Goal: Task Accomplishment & Management: Complete application form

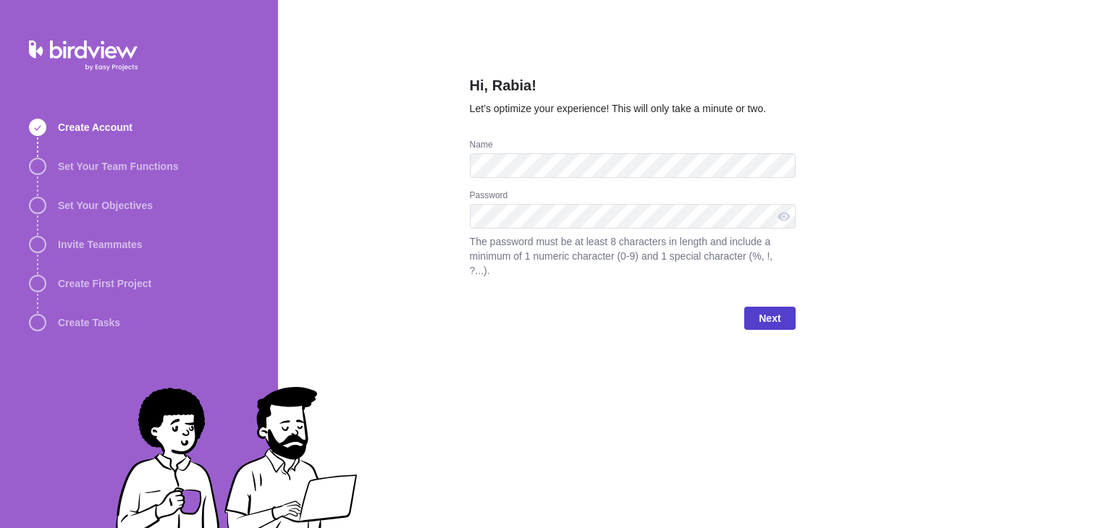
click at [780, 311] on span "Next" at bounding box center [770, 318] width 22 height 17
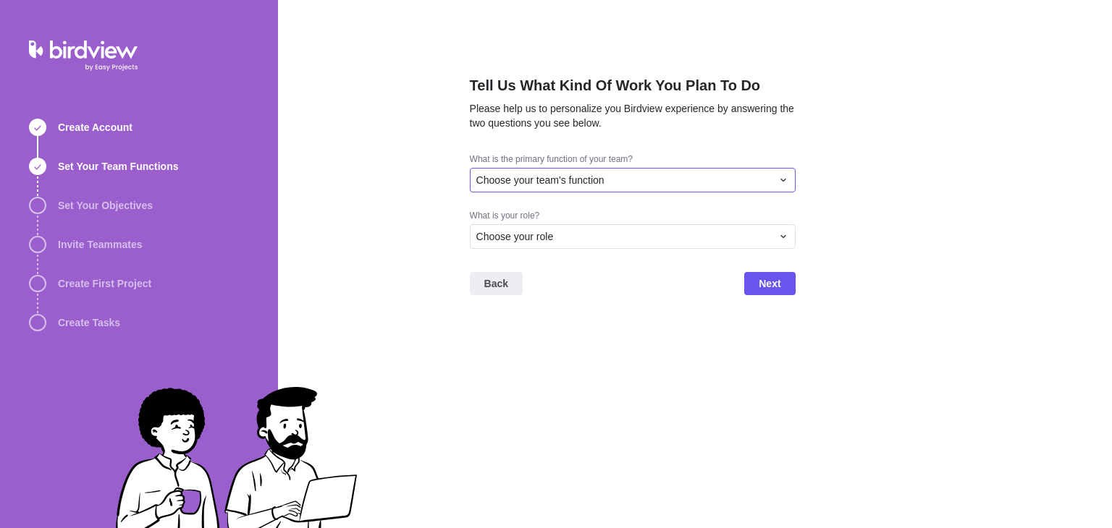
click at [626, 182] on div "Choose your team's function" at bounding box center [623, 180] width 295 height 14
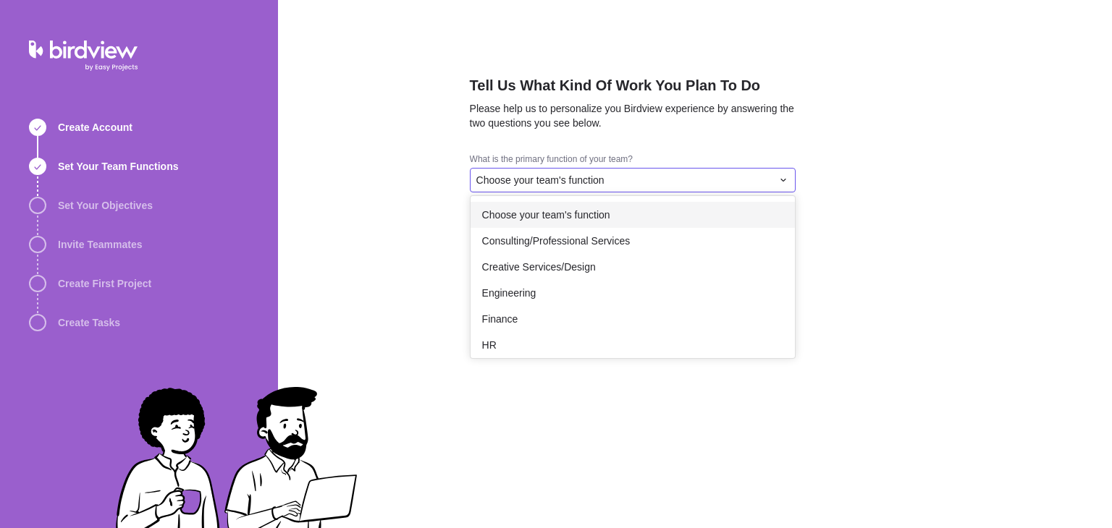
click at [626, 182] on div "Choose your team's function" at bounding box center [623, 180] width 295 height 14
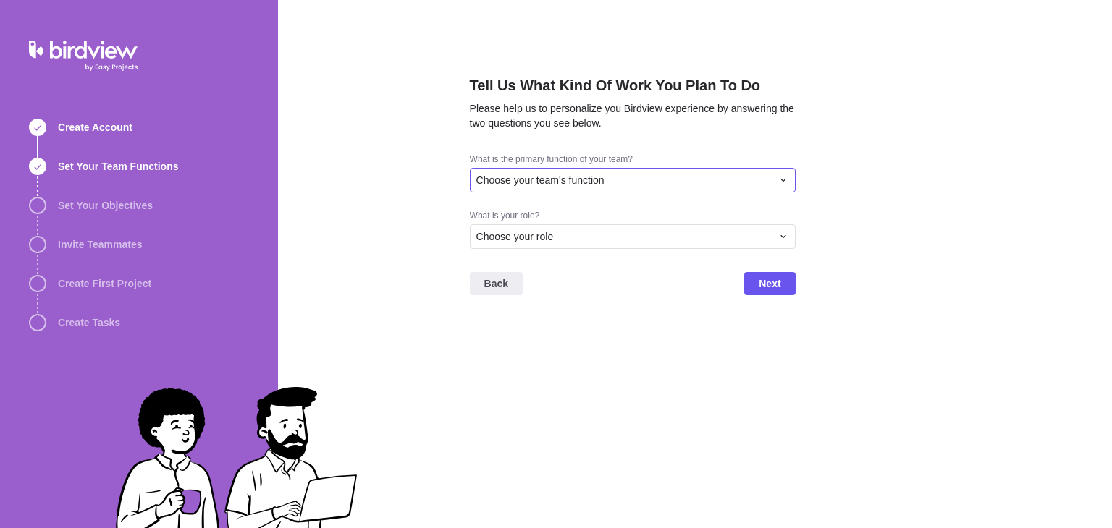
click at [626, 182] on div "Choose your team's function" at bounding box center [623, 180] width 295 height 14
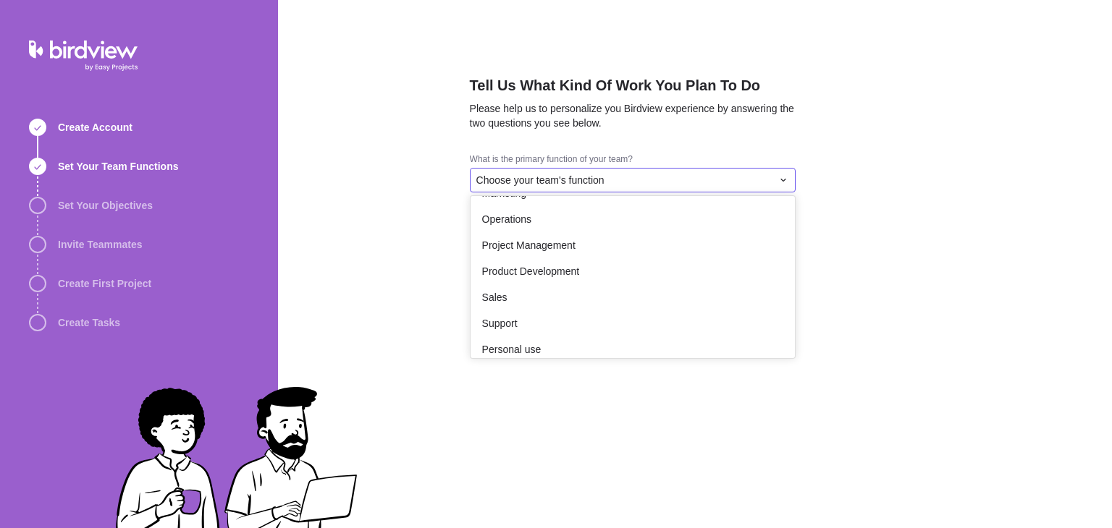
scroll to position [236, 0]
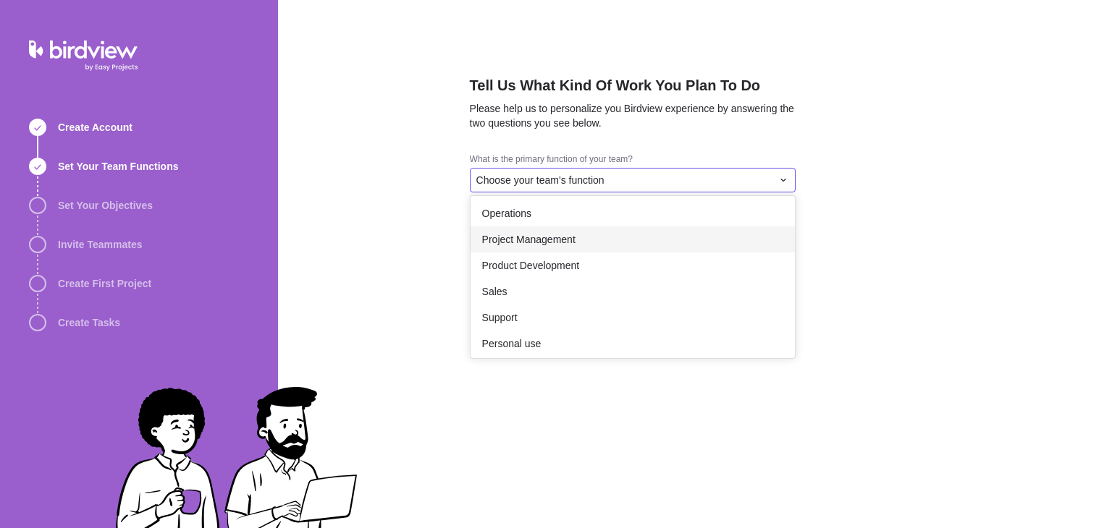
click at [630, 244] on div "Project Management" at bounding box center [633, 240] width 324 height 26
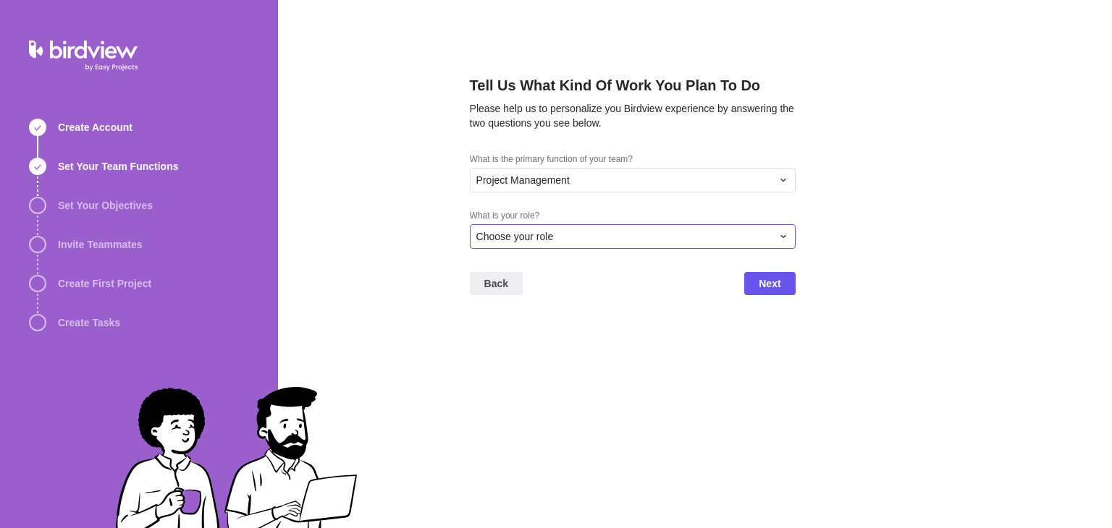
click at [600, 232] on div "Choose your role" at bounding box center [623, 236] width 295 height 14
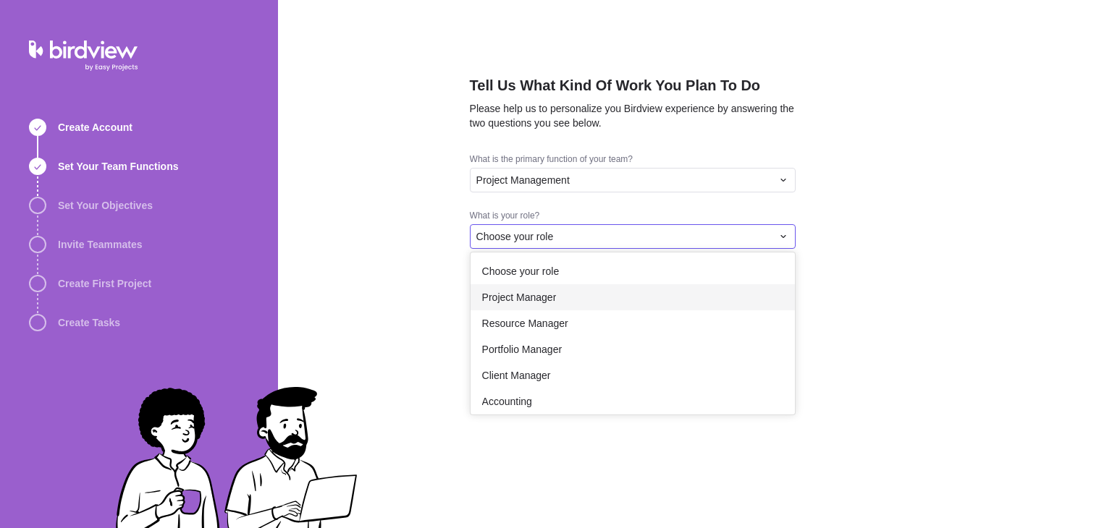
click at [583, 305] on div "Project Manager" at bounding box center [633, 297] width 324 height 26
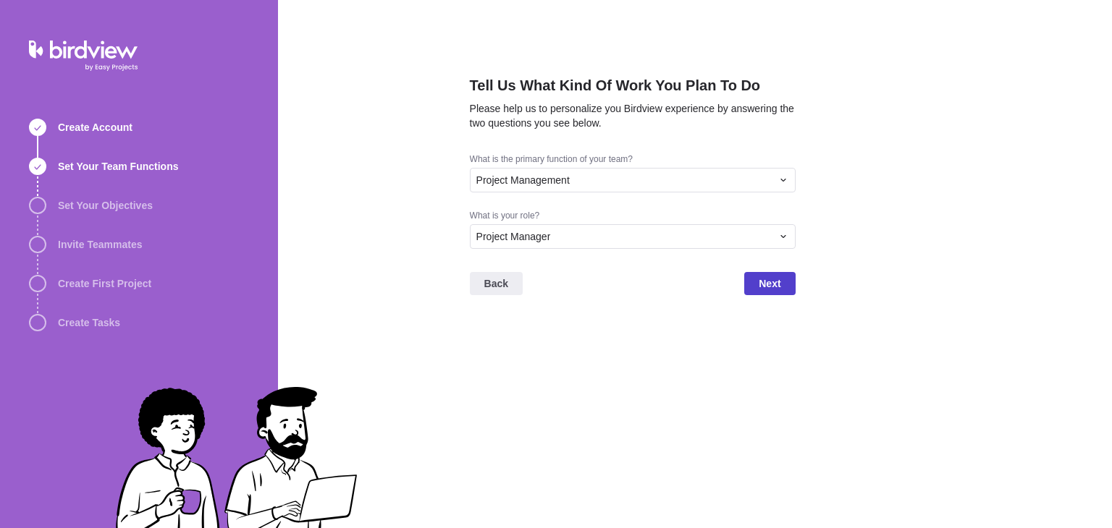
click at [767, 284] on span "Next" at bounding box center [770, 283] width 22 height 17
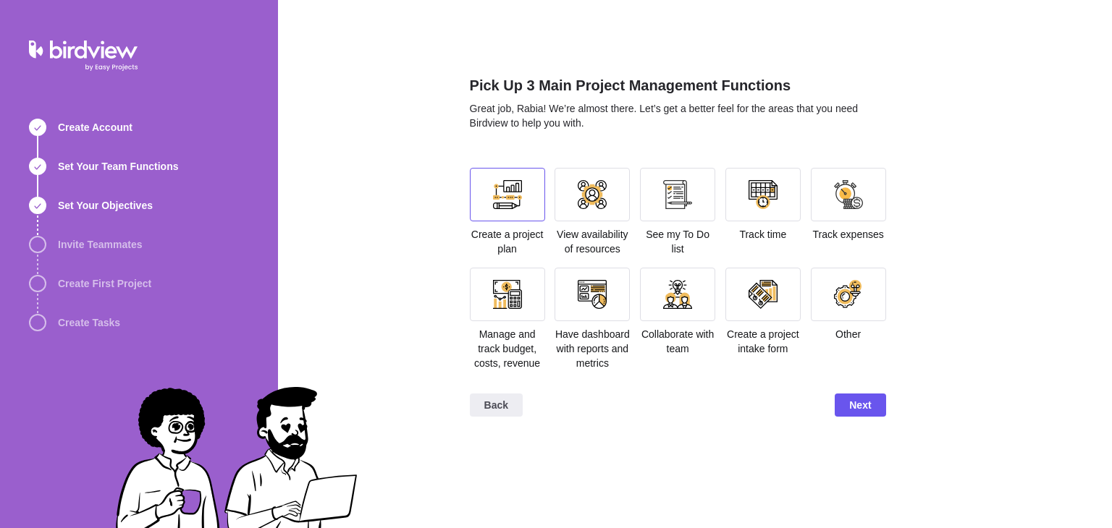
click at [510, 203] on div at bounding box center [507, 194] width 29 height 29
click at [684, 304] on div at bounding box center [677, 294] width 29 height 29
click at [587, 292] on div at bounding box center [592, 294] width 29 height 29
click at [510, 293] on div at bounding box center [507, 294] width 29 height 29
click at [512, 294] on div at bounding box center [507, 294] width 29 height 29
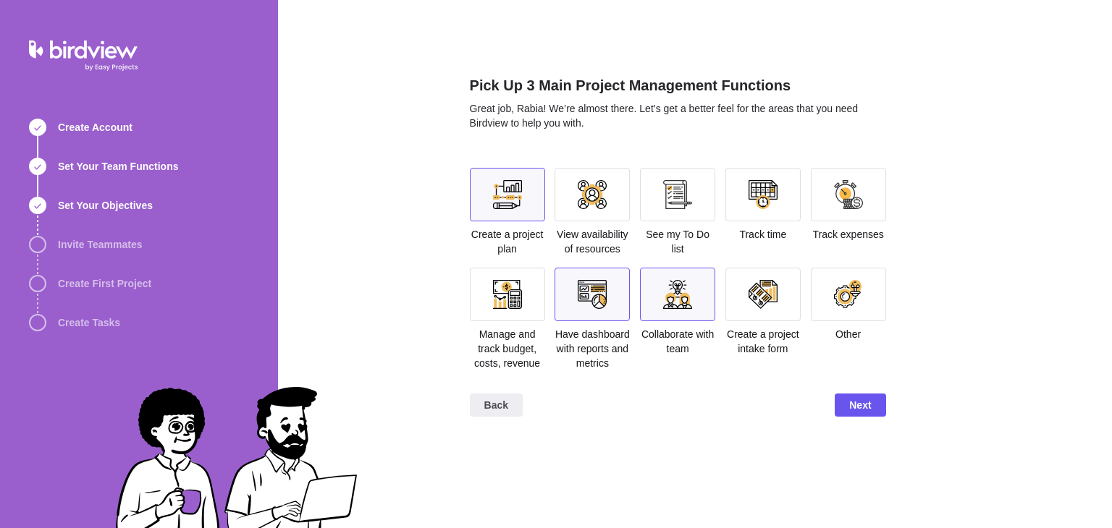
click at [672, 296] on div at bounding box center [677, 294] width 29 height 29
click at [499, 288] on div at bounding box center [507, 294] width 29 height 29
click at [702, 198] on div at bounding box center [677, 195] width 75 height 54
click at [782, 300] on div at bounding box center [762, 295] width 75 height 54
click at [499, 209] on div at bounding box center [507, 195] width 75 height 54
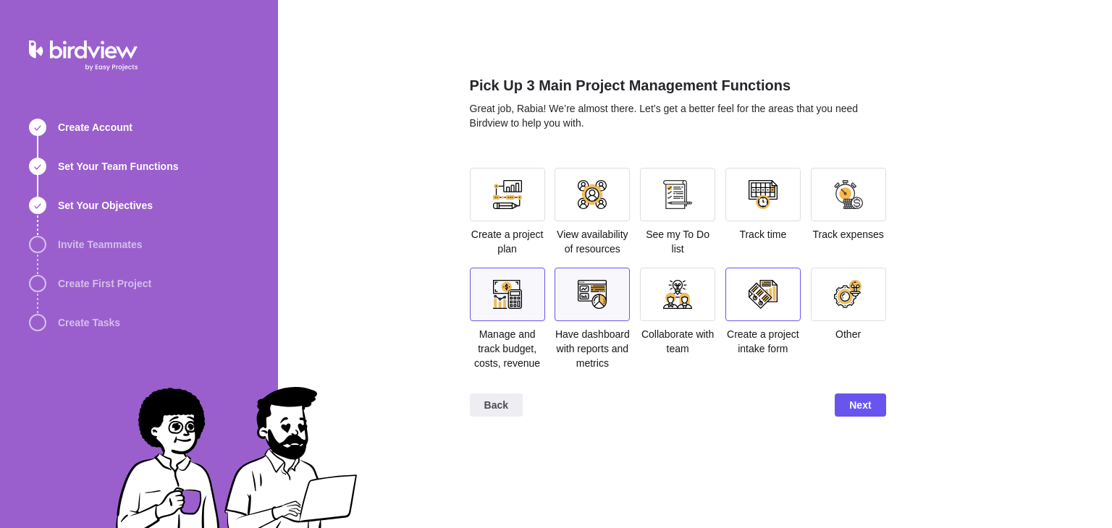
click at [767, 296] on div at bounding box center [762, 294] width 29 height 29
click at [674, 295] on div at bounding box center [677, 294] width 29 height 29
click at [858, 315] on div at bounding box center [848, 295] width 75 height 54
click at [848, 303] on div at bounding box center [848, 294] width 29 height 29
click at [854, 400] on span "Next" at bounding box center [860, 405] width 22 height 17
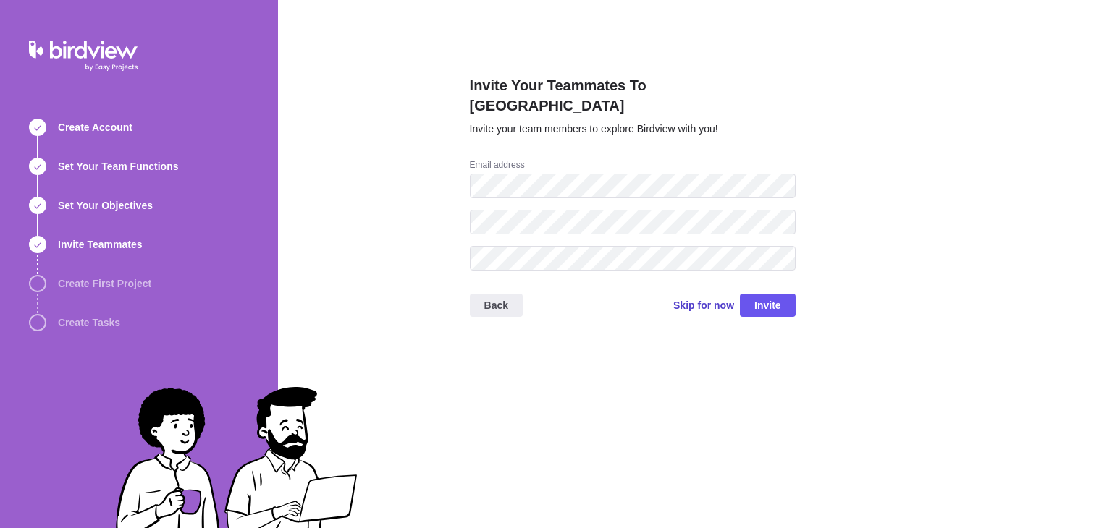
click at [698, 298] on span "Skip for now" at bounding box center [703, 305] width 61 height 14
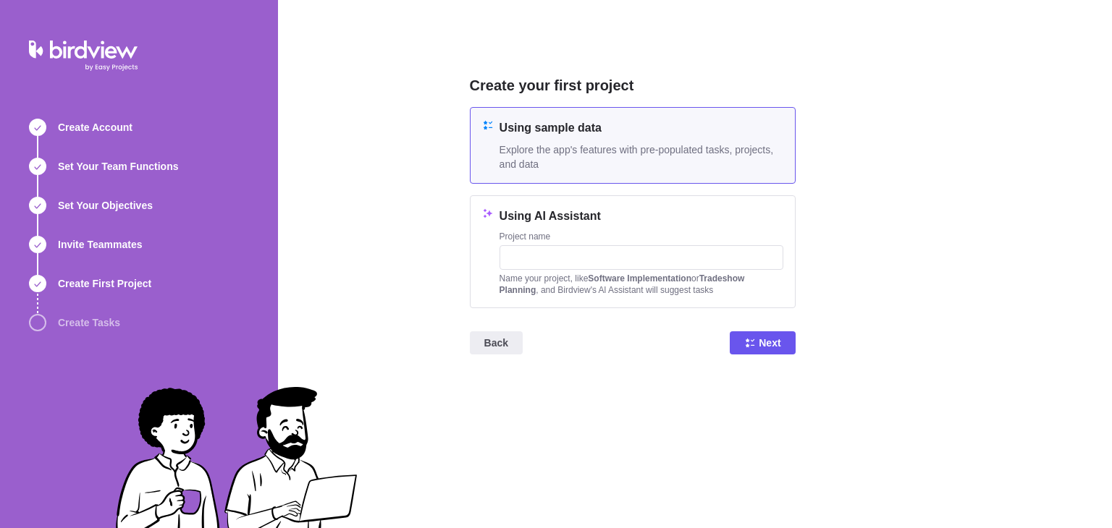
click at [536, 145] on span "Explore the app's features with pre-populated tasks, projects, and data" at bounding box center [641, 157] width 284 height 29
click at [771, 345] on span "Next" at bounding box center [770, 342] width 22 height 17
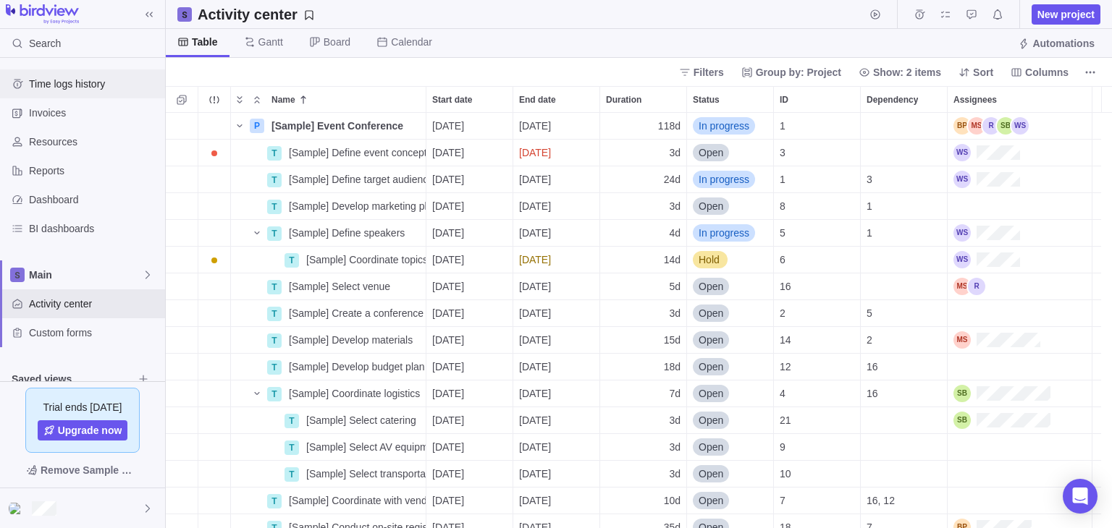
scroll to position [404, 935]
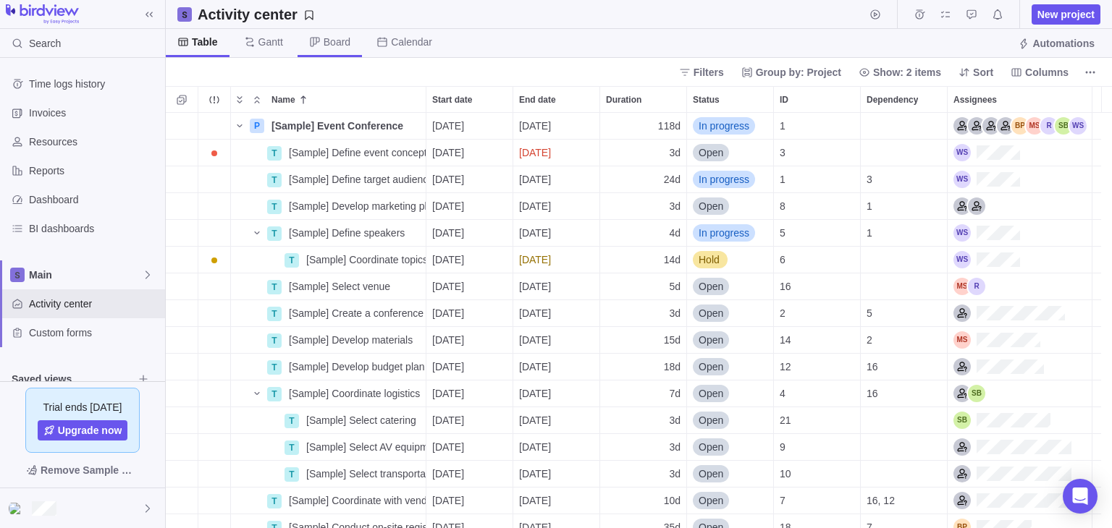
click at [320, 46] on span "Board" at bounding box center [330, 43] width 64 height 28
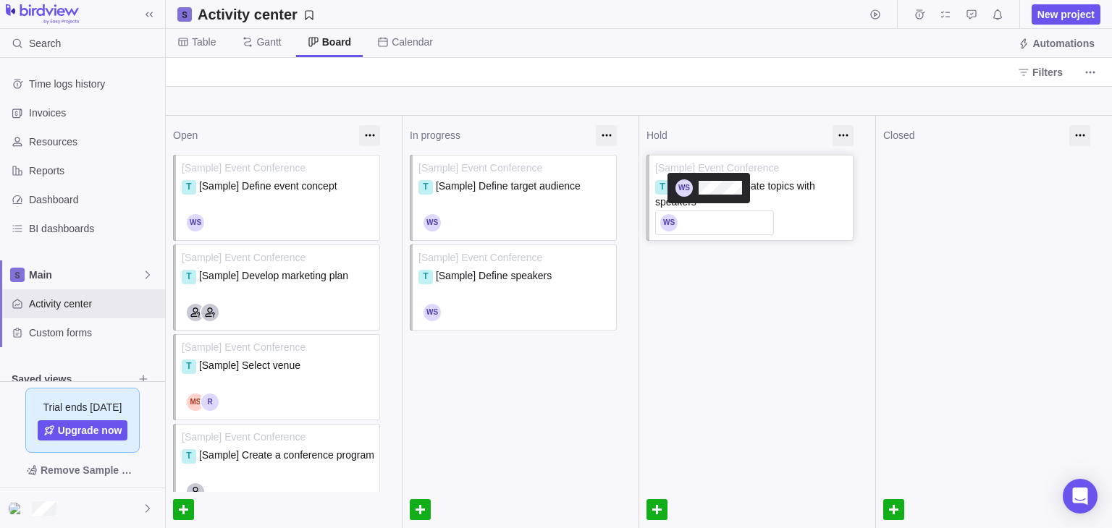
click at [693, 221] on div at bounding box center [714, 222] width 109 height 17
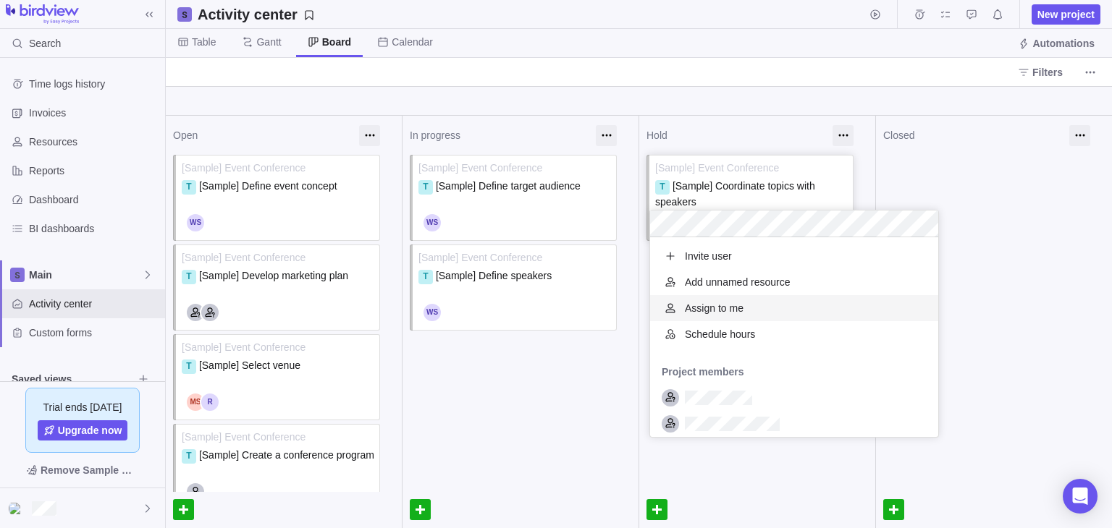
scroll to position [188, 277]
click at [638, 266] on div "Open [Sample] Event Conference T [Sample] Define event concept [Sample] Event C…" at bounding box center [639, 322] width 946 height 413
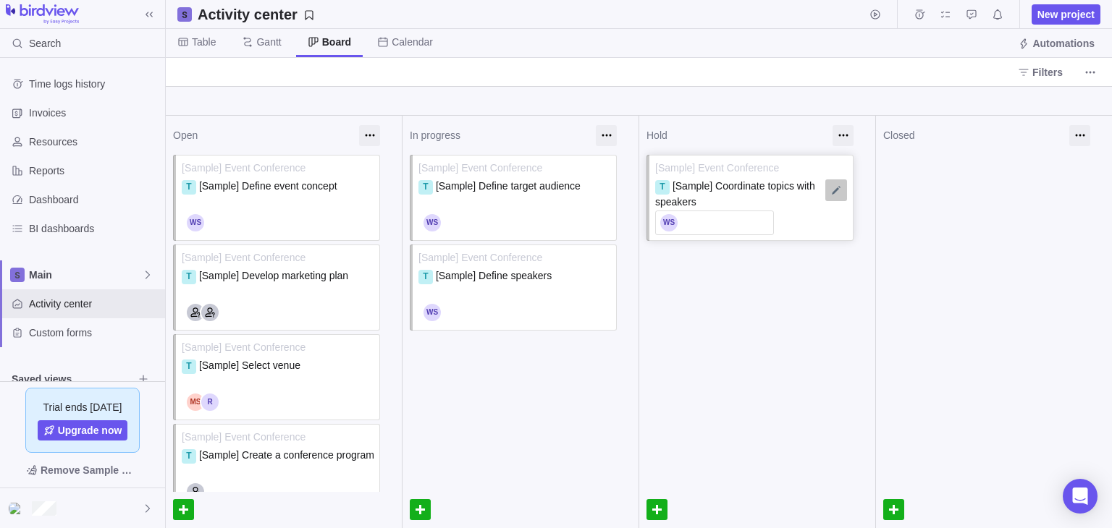
click at [829, 189] on div "[Sample] Event Conference T [Sample] Coordinate topics with speakers" at bounding box center [757, 200] width 236 height 90
click at [825, 190] on div at bounding box center [836, 191] width 22 height 22
click at [756, 280] on div at bounding box center [757, 284] width 236 height 36
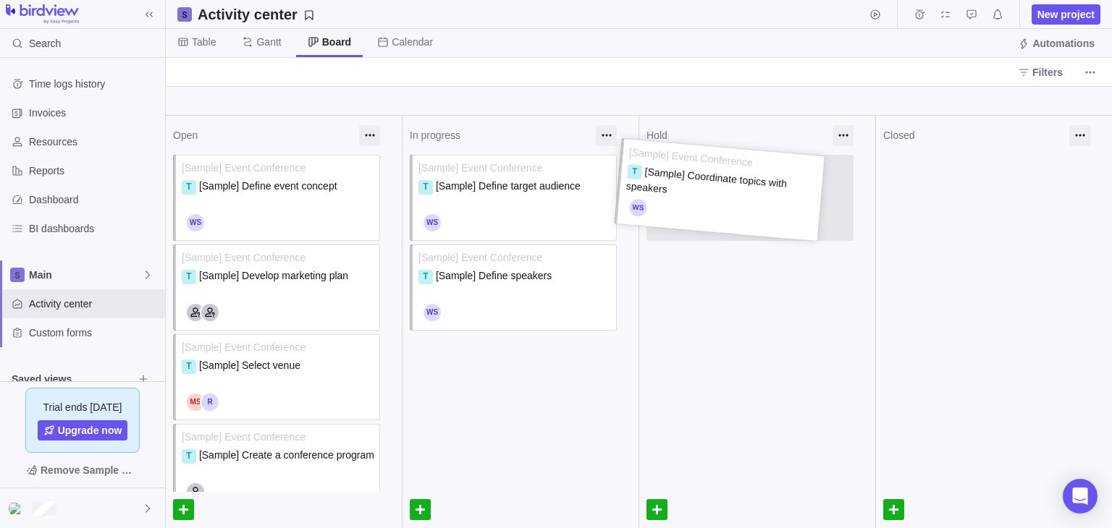
drag, startPoint x: 754, startPoint y: 162, endPoint x: 747, endPoint y: 151, distance: 13.0
click at [747, 155] on div "[Sample] Event Conference T [Sample] Coordinate topics with speakers [Sample] E…" at bounding box center [757, 200] width 236 height 90
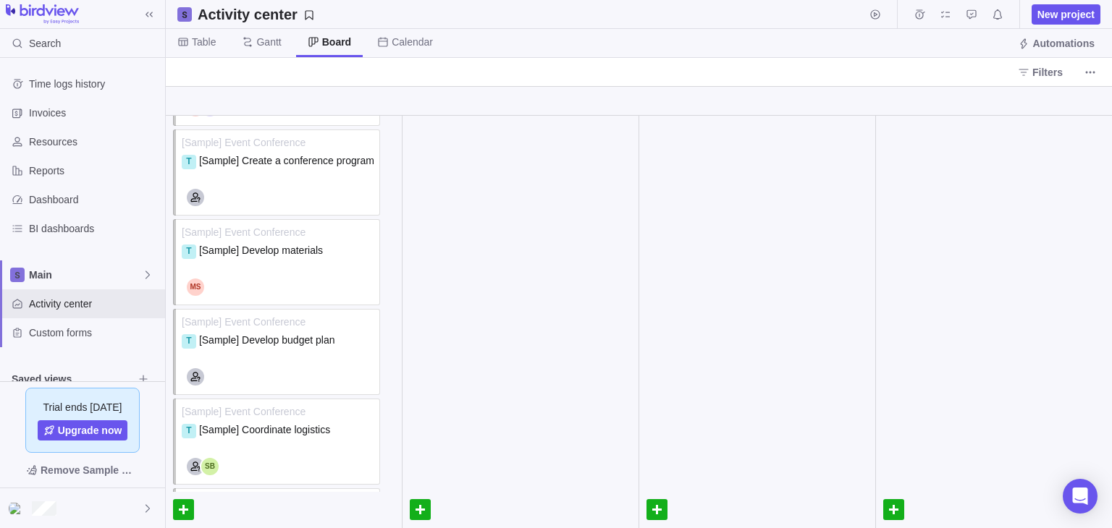
scroll to position [0, 0]
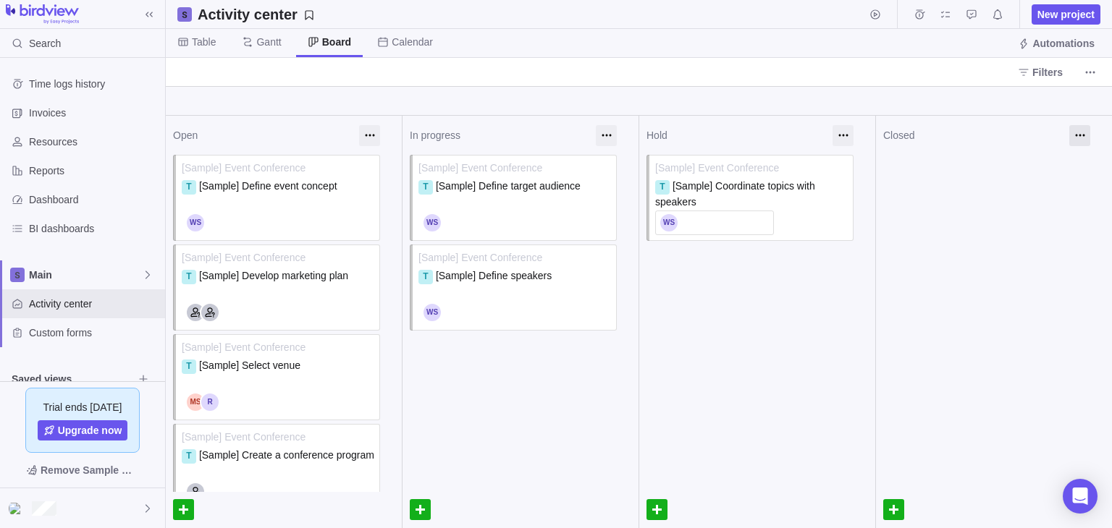
click at [1072, 134] on div at bounding box center [1079, 135] width 21 height 21
click at [1006, 195] on div at bounding box center [994, 195] width 236 height 36
click at [1081, 72] on span "More actions" at bounding box center [1090, 72] width 20 height 20
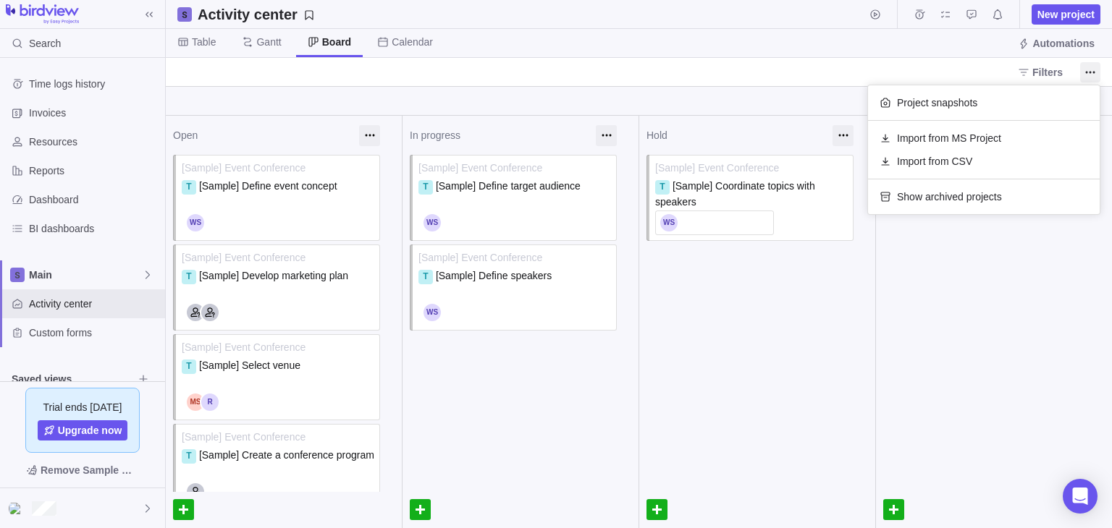
click at [772, 90] on body "Search Time logs history Invoices Resources Reports Dashboard BI dashboards Mai…" at bounding box center [556, 264] width 1112 height 528
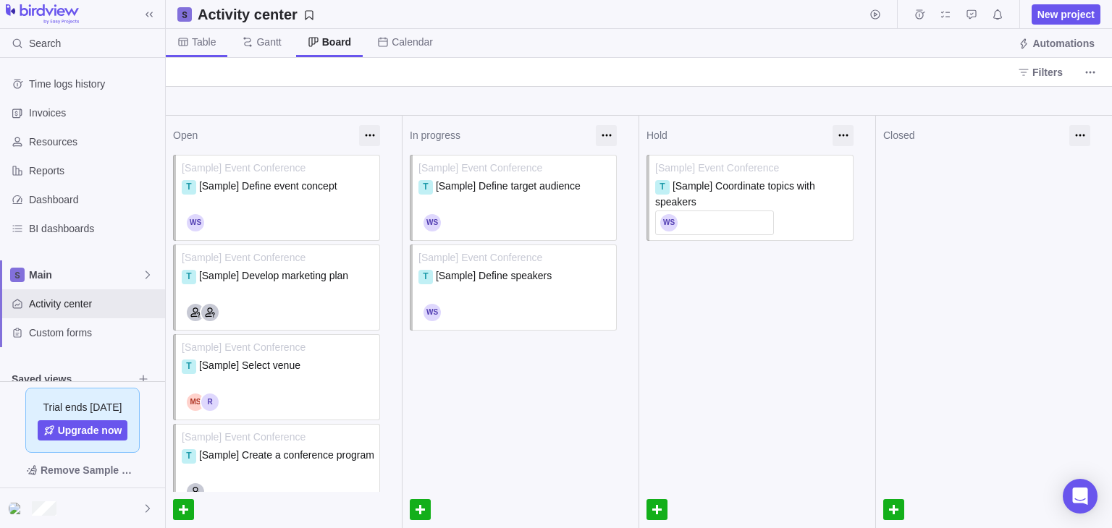
click at [211, 46] on span "Table" at bounding box center [204, 42] width 24 height 14
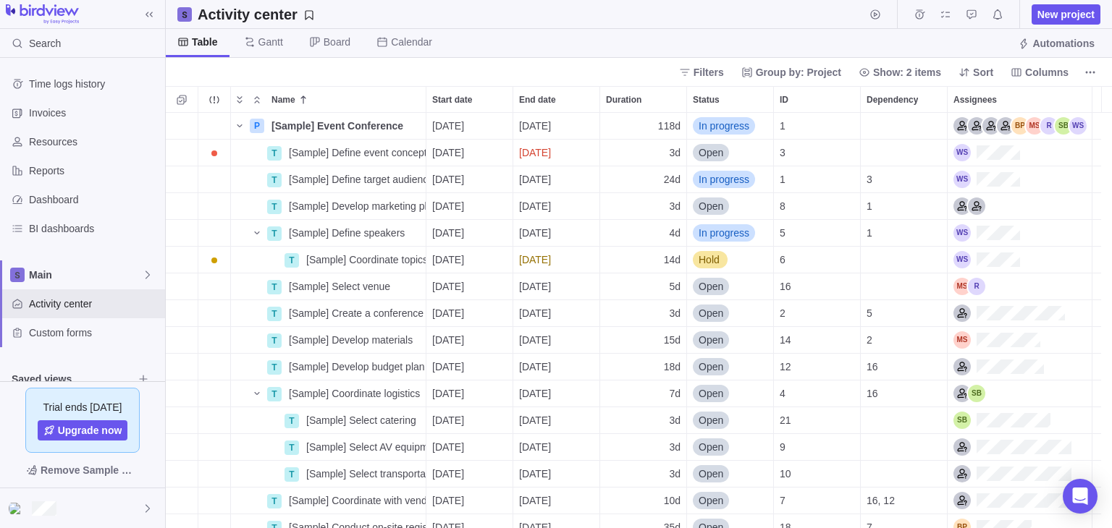
scroll to position [404, 935]
click at [1051, 22] on span "New project" at bounding box center [1065, 14] width 69 height 20
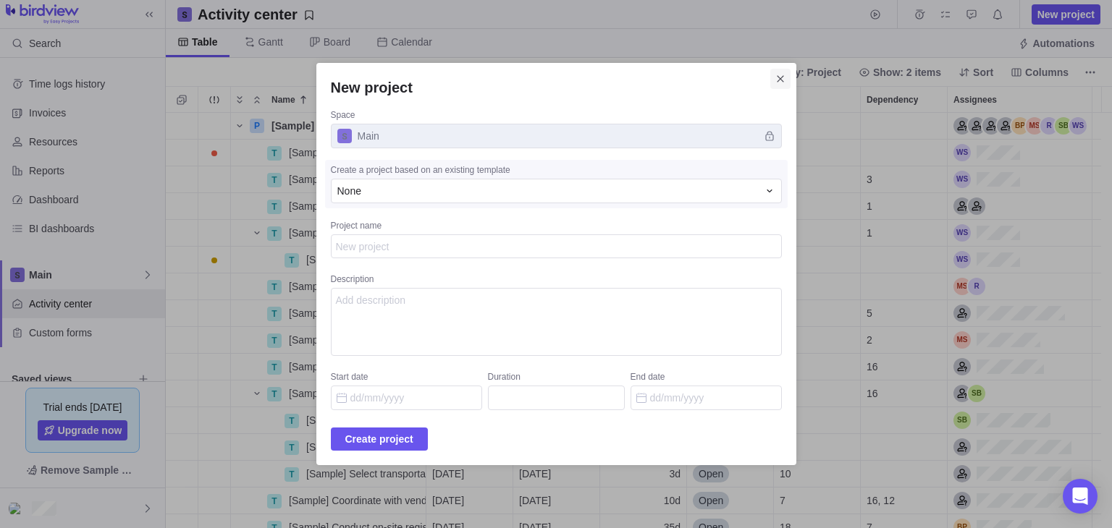
type textarea "x"
click at [770, 72] on span "Close" at bounding box center [780, 79] width 20 height 20
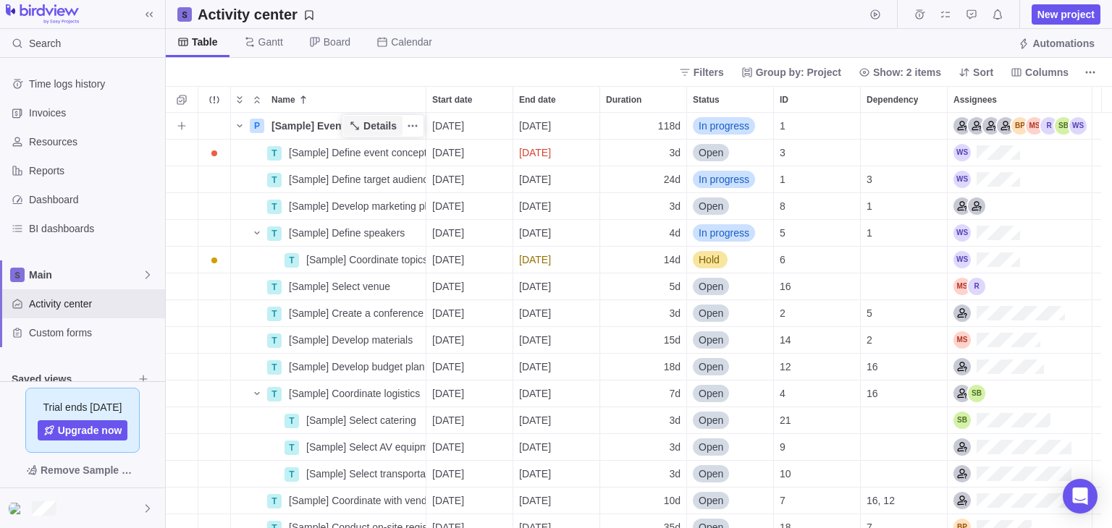
click at [365, 130] on span "Details" at bounding box center [379, 126] width 33 height 14
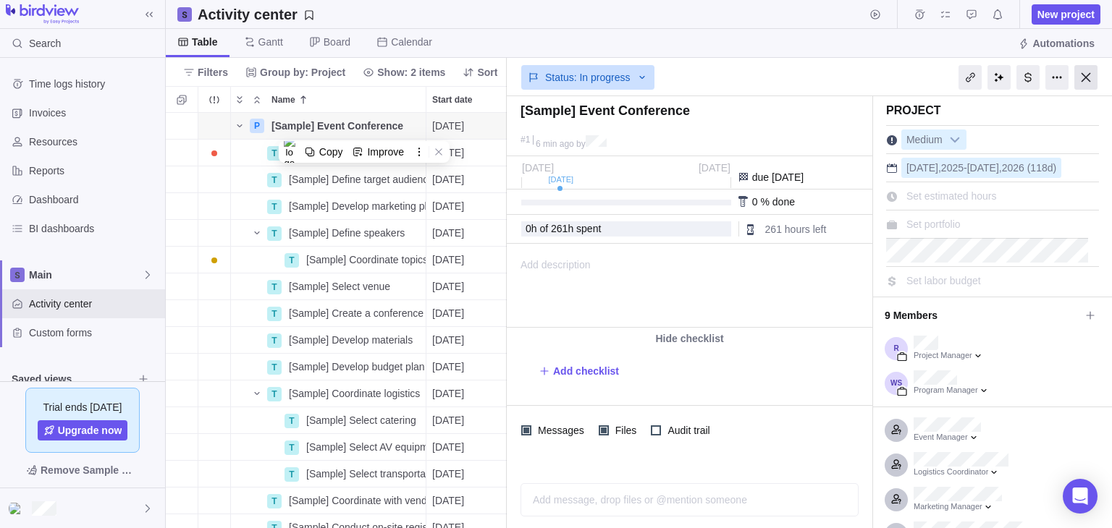
click at [1092, 85] on div at bounding box center [1085, 77] width 23 height 25
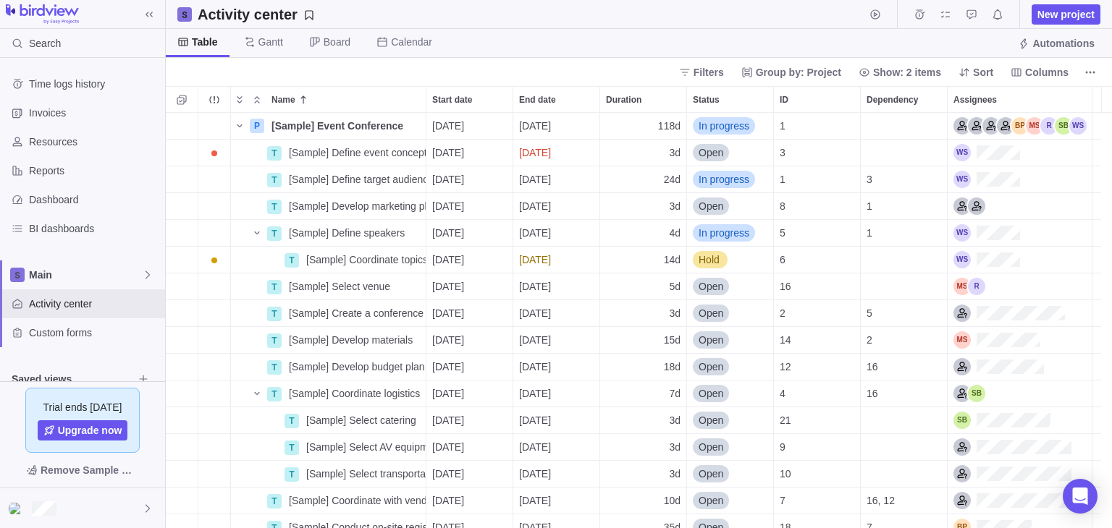
scroll to position [404, 935]
